Goal: Transaction & Acquisition: Purchase product/service

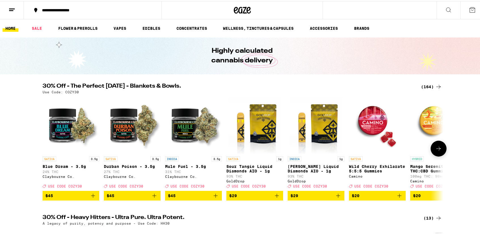
click at [437, 149] on icon at bounding box center [438, 147] width 5 height 4
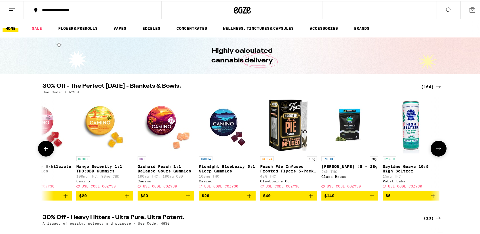
scroll to position [0, 337]
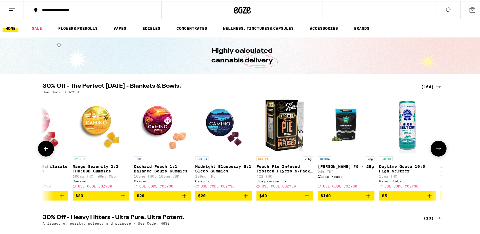
click at [437, 149] on icon at bounding box center [438, 147] width 5 height 4
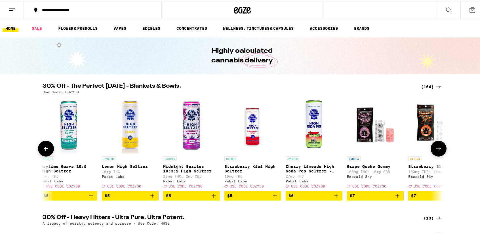
click at [437, 149] on icon at bounding box center [438, 147] width 5 height 4
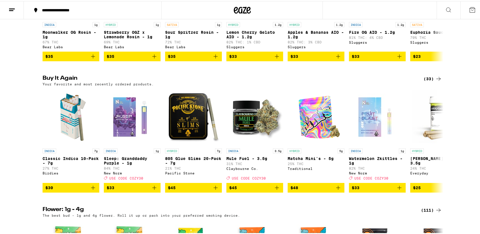
scroll to position [595, 0]
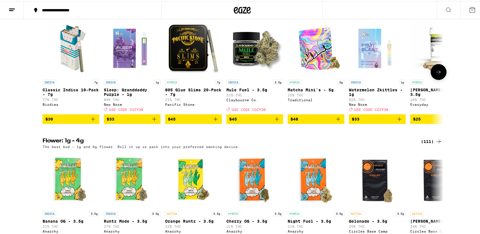
click at [396, 121] on icon "Add to bag" at bounding box center [399, 118] width 7 height 7
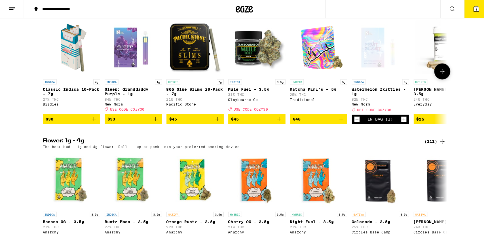
scroll to position [614, 0]
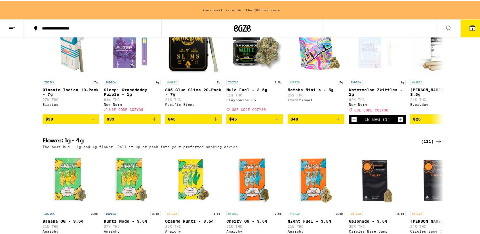
click at [470, 27] on icon at bounding box center [472, 26] width 5 height 5
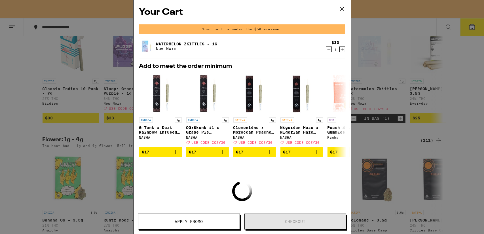
click at [340, 50] on icon "Increment" at bounding box center [342, 49] width 5 height 7
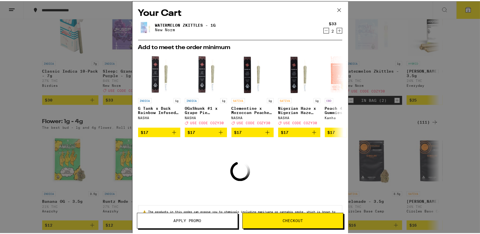
scroll to position [595, 0]
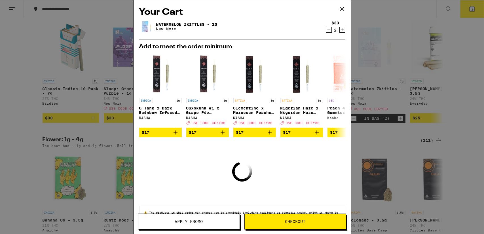
click at [337, 50] on div "Add to meet the order minimum INDICA 1g G Tank x Dark Rainbow Infused - 1g NASH…" at bounding box center [242, 90] width 215 height 93
click at [340, 32] on icon "Increment" at bounding box center [342, 29] width 5 height 7
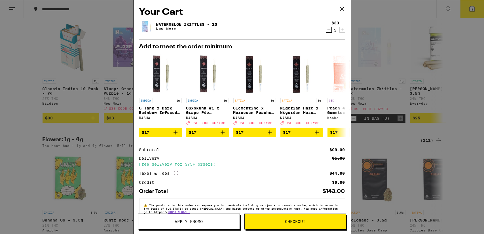
click at [187, 220] on span "Apply Promo" at bounding box center [189, 221] width 28 height 4
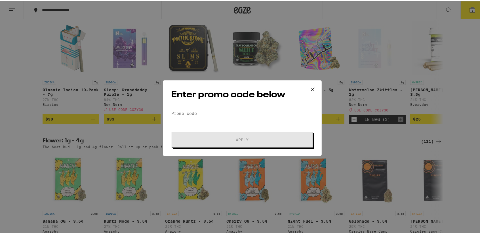
click at [243, 108] on input "Promo Code" at bounding box center [242, 112] width 142 height 9
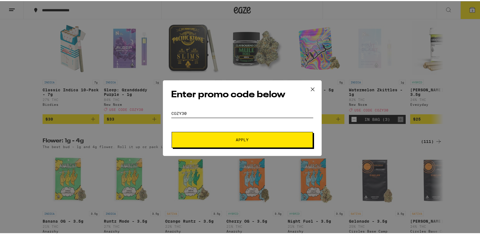
type input "cozy30"
click at [273, 135] on button "Apply" at bounding box center [242, 139] width 141 height 16
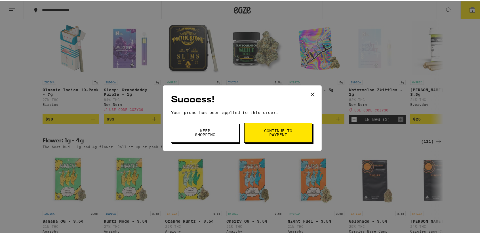
click at [225, 130] on button "Keep Shopping" at bounding box center [205, 132] width 68 height 20
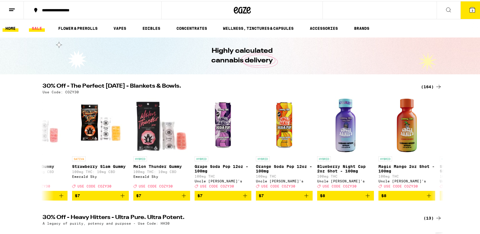
click at [37, 28] on link "SALE" at bounding box center [37, 27] width 16 height 7
click at [469, 9] on icon at bounding box center [472, 8] width 7 height 7
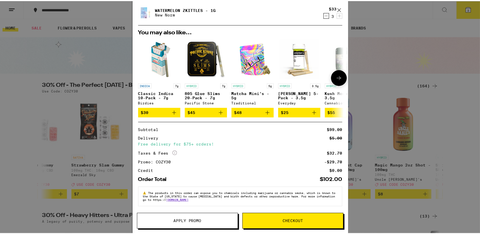
scroll to position [18, 0]
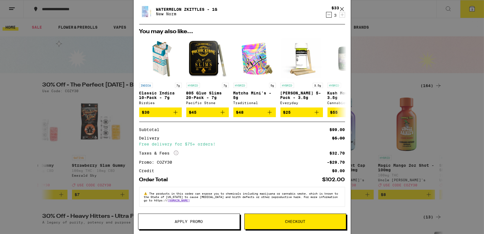
click at [343, 7] on icon at bounding box center [342, 9] width 9 height 9
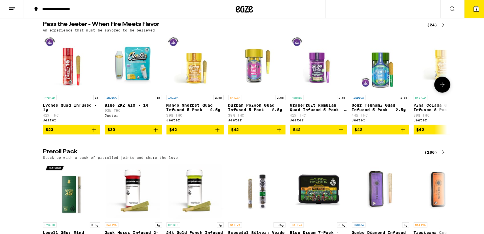
scroll to position [1701, 0]
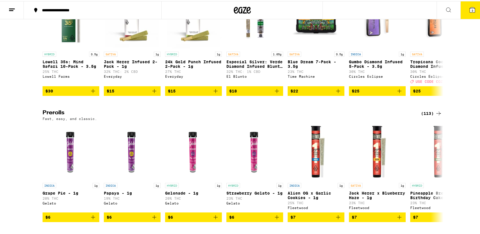
click at [471, 8] on icon at bounding box center [472, 8] width 7 height 7
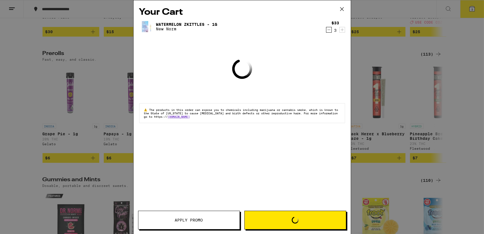
scroll to position [1643, 0]
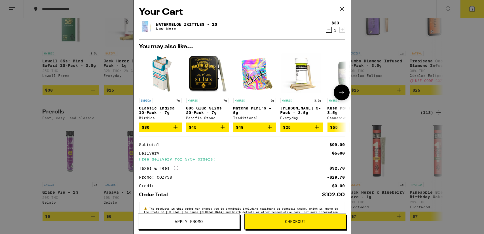
click at [334, 92] on button at bounding box center [342, 92] width 16 height 16
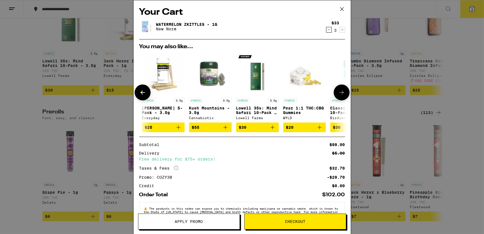
scroll to position [0, 139]
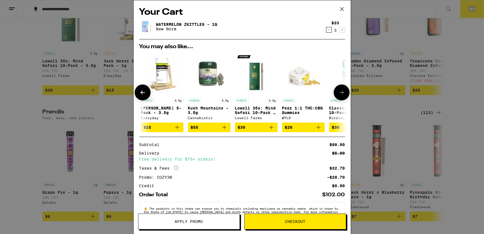
click at [334, 92] on button at bounding box center [342, 92] width 16 height 16
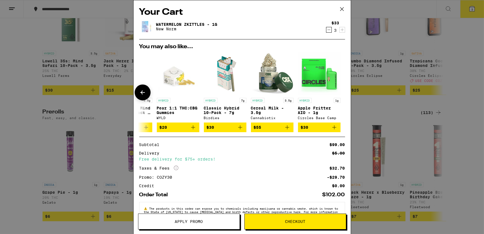
scroll to position [0, 269]
click at [283, 226] on button "Checkout" at bounding box center [295, 221] width 102 height 16
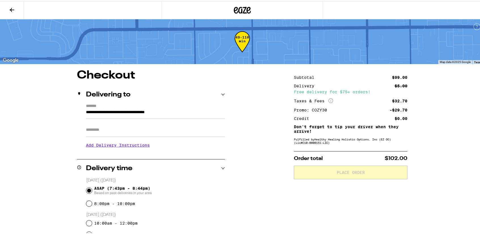
click at [151, 131] on input "Apt/Suite" at bounding box center [155, 129] width 139 height 14
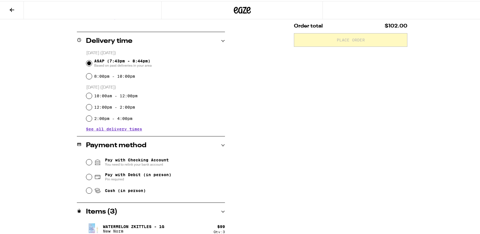
scroll to position [139, 0]
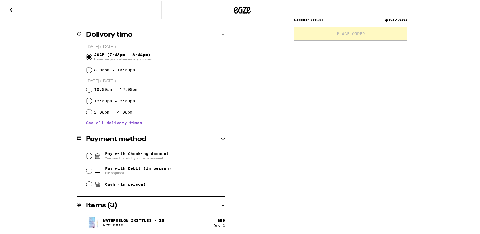
type input "***"
click at [89, 169] on input "Pay with Debit (in person) Pin required" at bounding box center [89, 170] width 6 height 6
radio input "true"
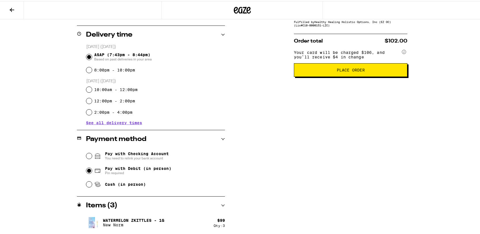
click at [364, 71] on span "Place Order" at bounding box center [351, 69] width 104 height 4
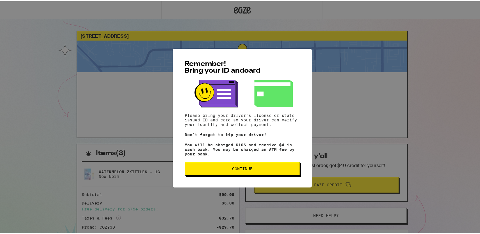
click at [243, 170] on span "Continue" at bounding box center [242, 168] width 20 height 4
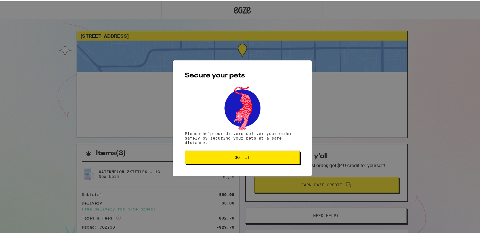
click at [243, 161] on button "Got it" at bounding box center [242, 156] width 115 height 14
